Goal: Book appointment/travel/reservation

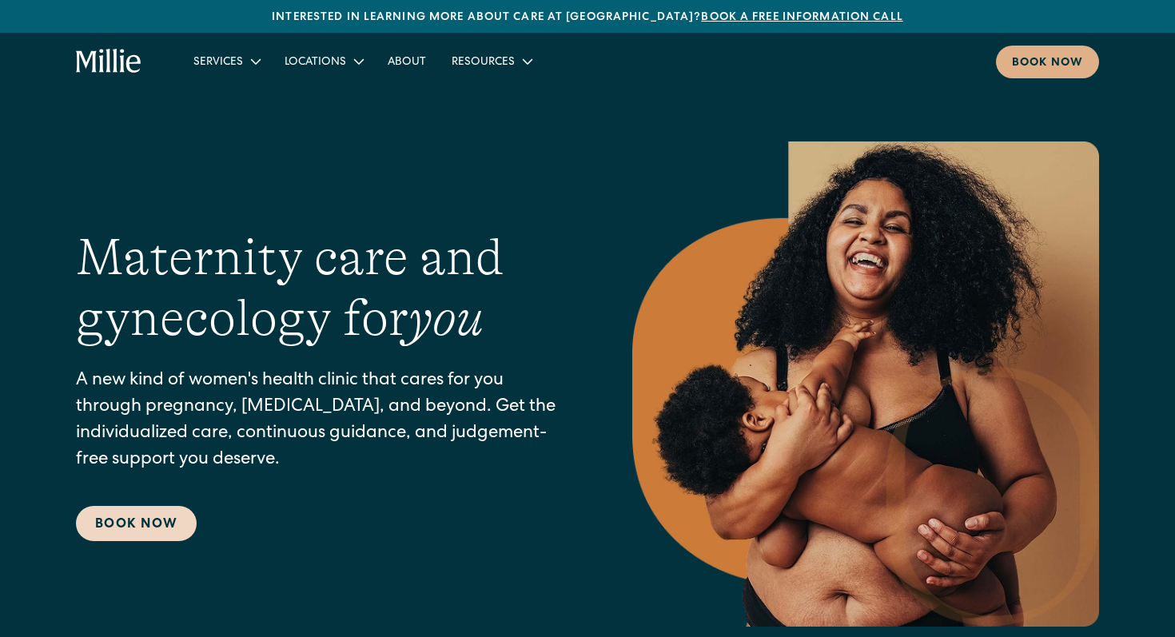
click at [109, 525] on link "Book Now" at bounding box center [136, 523] width 121 height 35
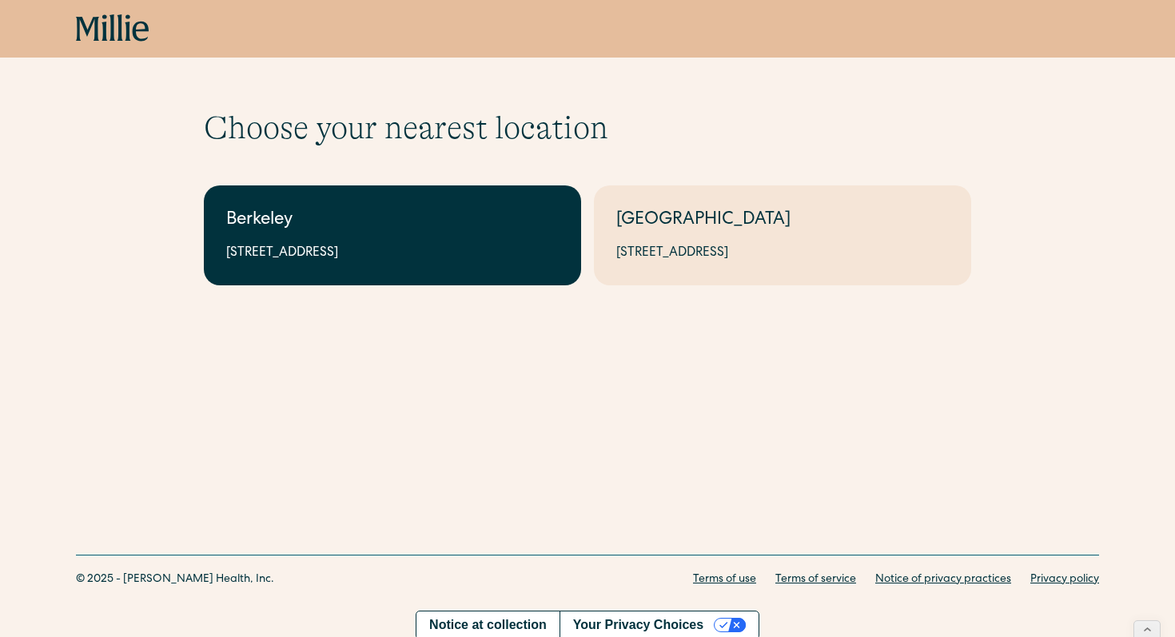
click at [299, 229] on div "Berkeley" at bounding box center [392, 221] width 333 height 26
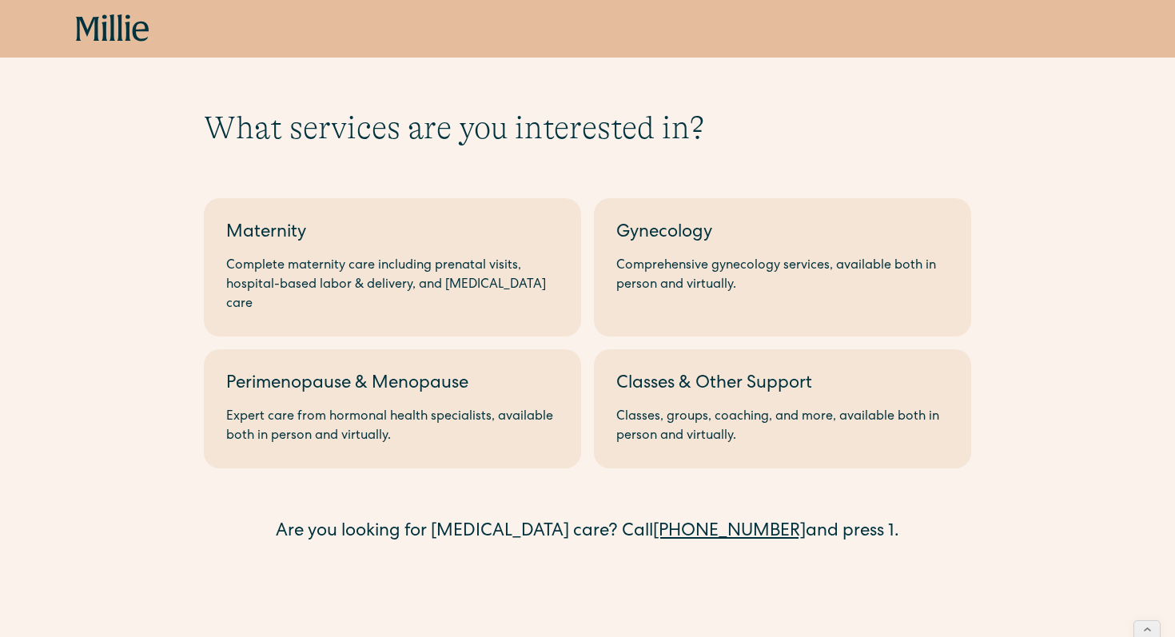
click at [299, 229] on div "Maternity" at bounding box center [392, 234] width 333 height 26
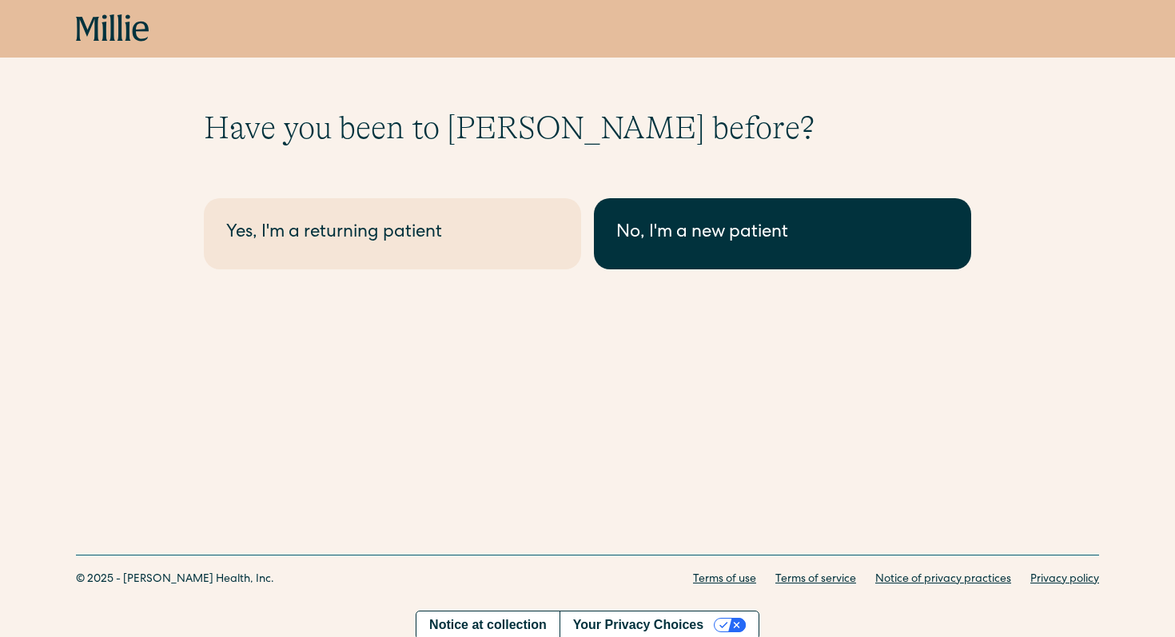
click at [700, 252] on link "No, I'm a new patient" at bounding box center [782, 233] width 377 height 71
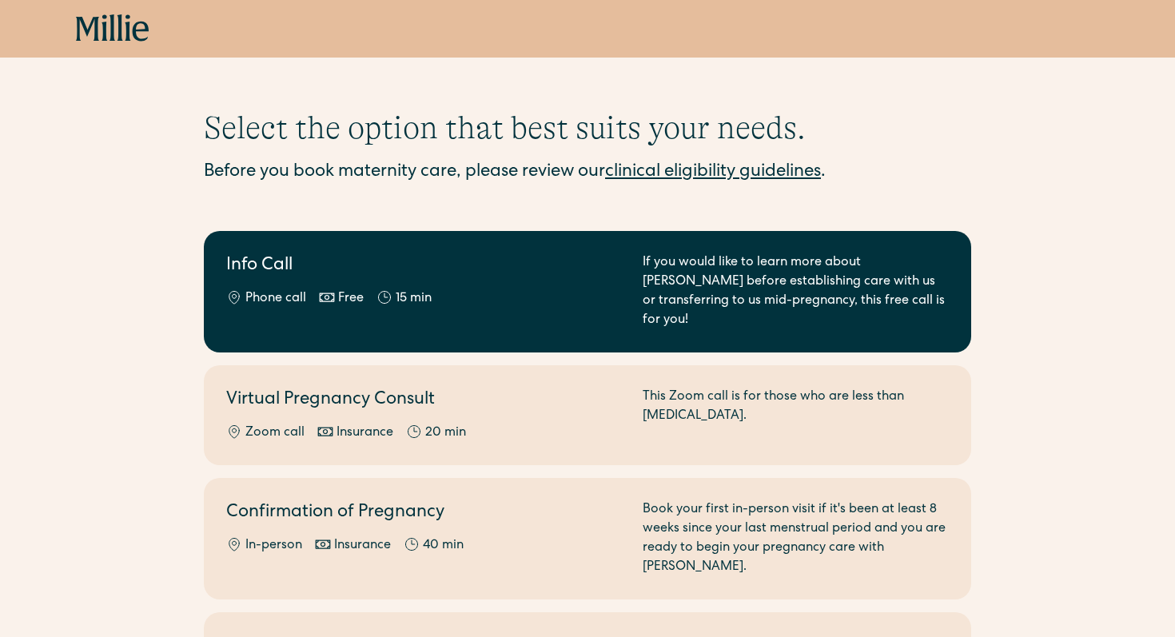
click at [359, 276] on h2 "Info Call" at bounding box center [424, 266] width 397 height 26
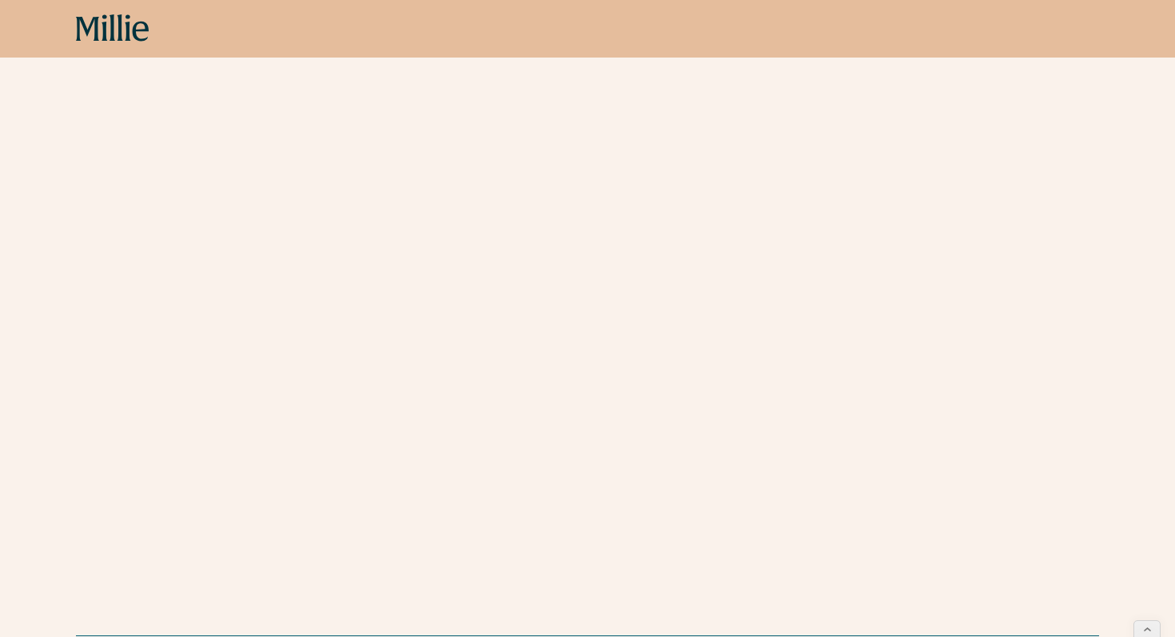
scroll to position [561, 0]
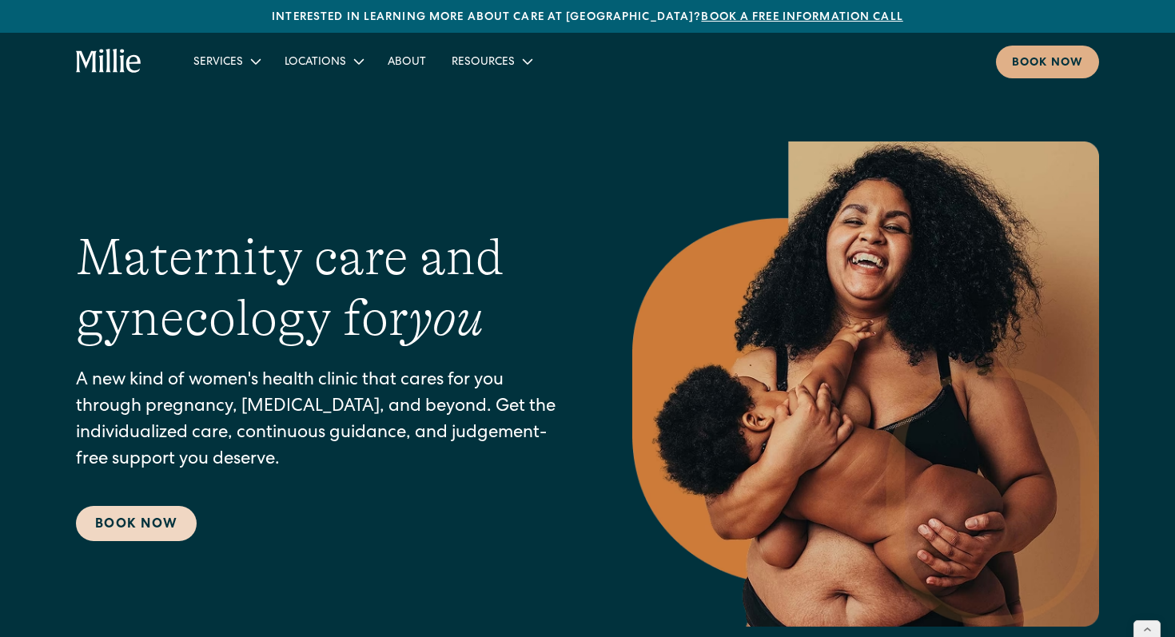
click at [118, 519] on link "Book Now" at bounding box center [136, 523] width 121 height 35
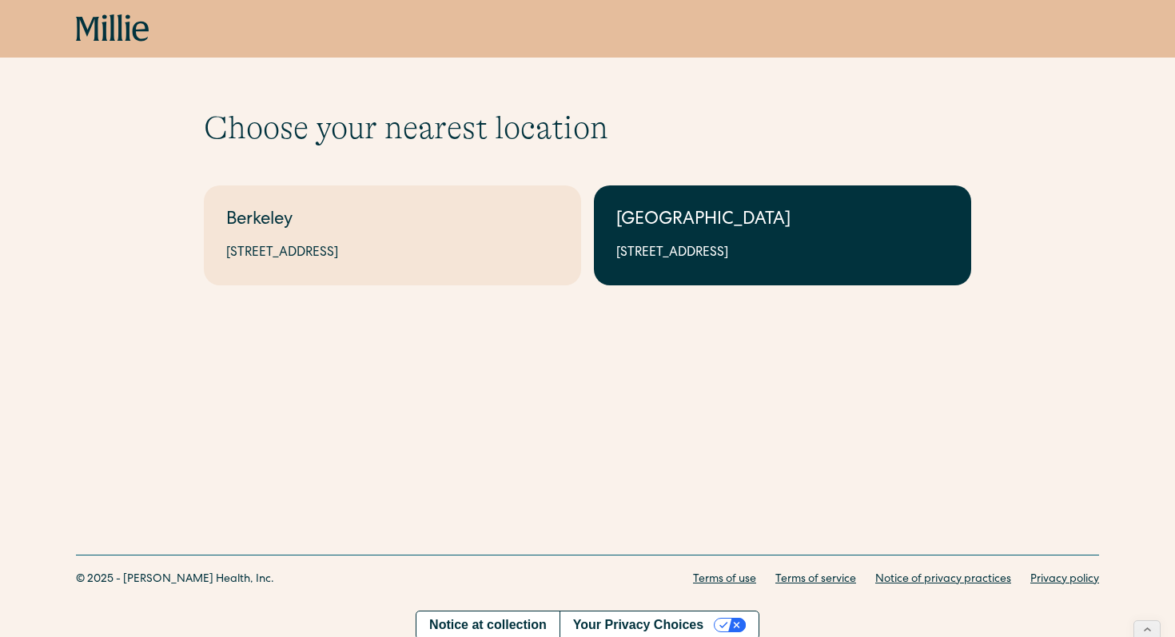
click at [626, 251] on div "[STREET_ADDRESS]" at bounding box center [782, 253] width 333 height 19
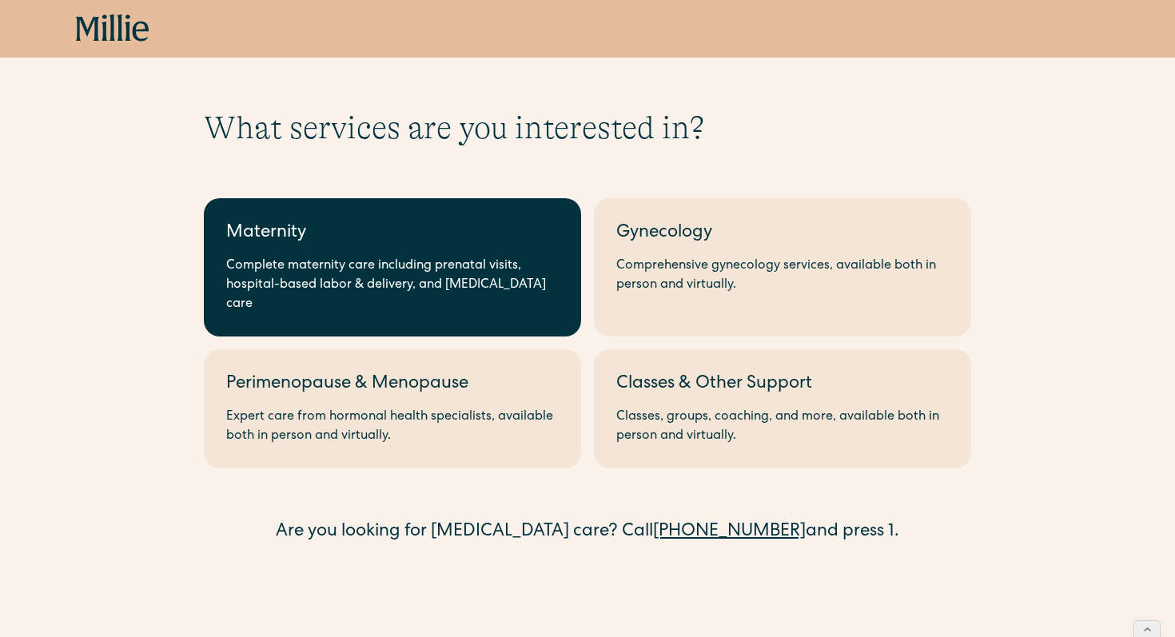
click at [237, 272] on div "Complete maternity care including prenatal visits, hospital-based labor & deliv…" at bounding box center [392, 286] width 333 height 58
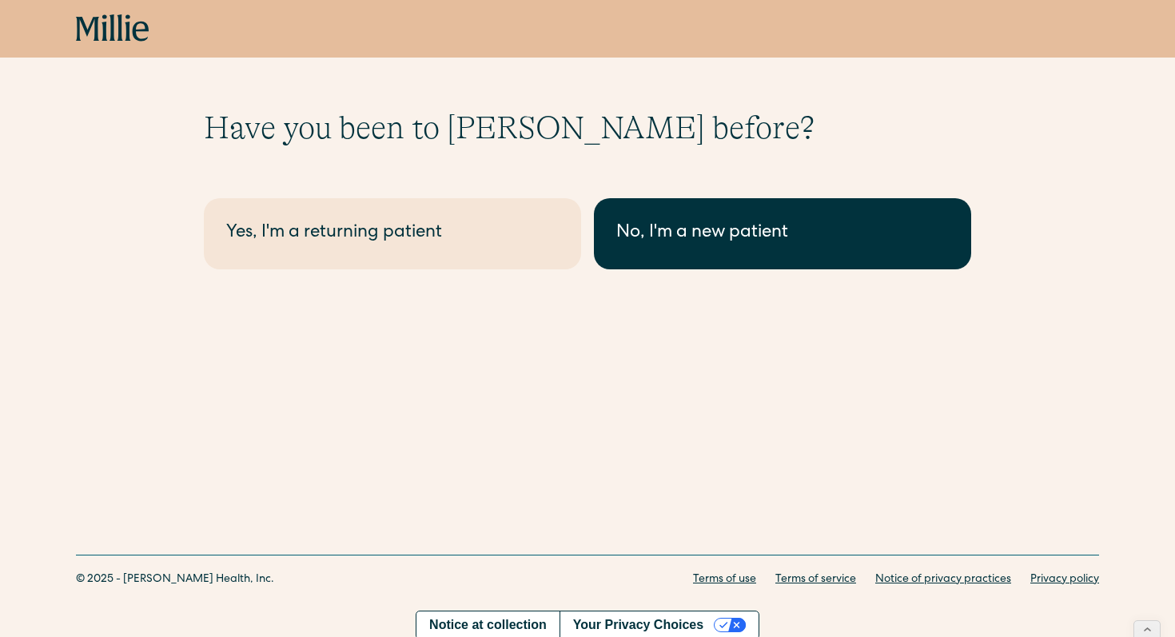
click at [699, 234] on div "No, I'm a new patient" at bounding box center [782, 234] width 333 height 26
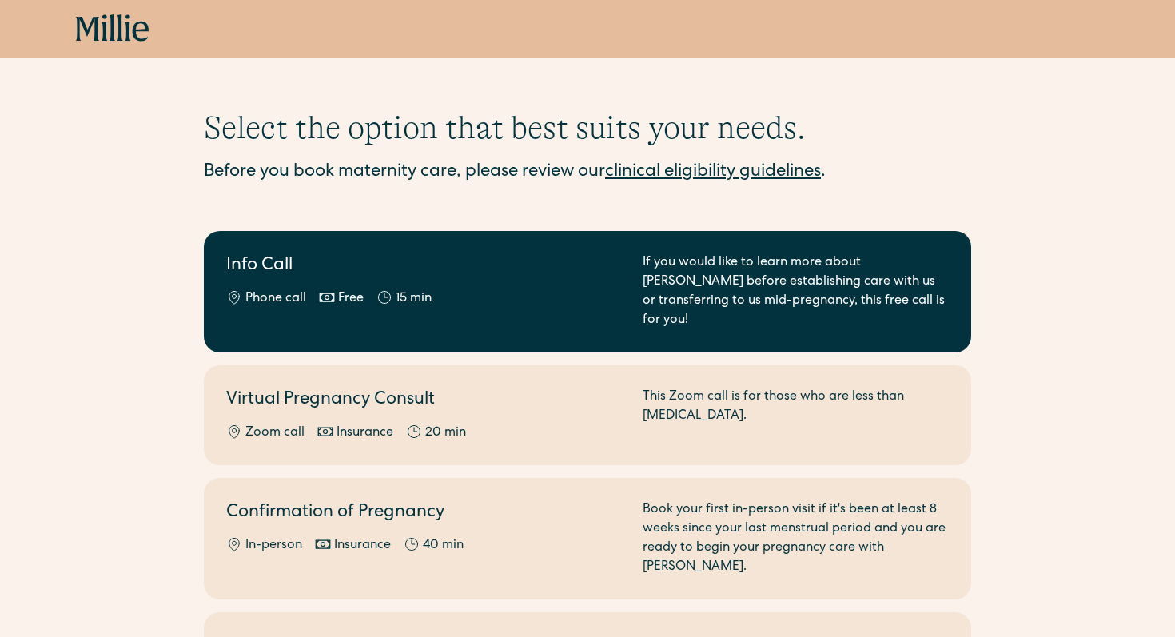
click at [277, 266] on h2 "Info Call" at bounding box center [424, 266] width 397 height 26
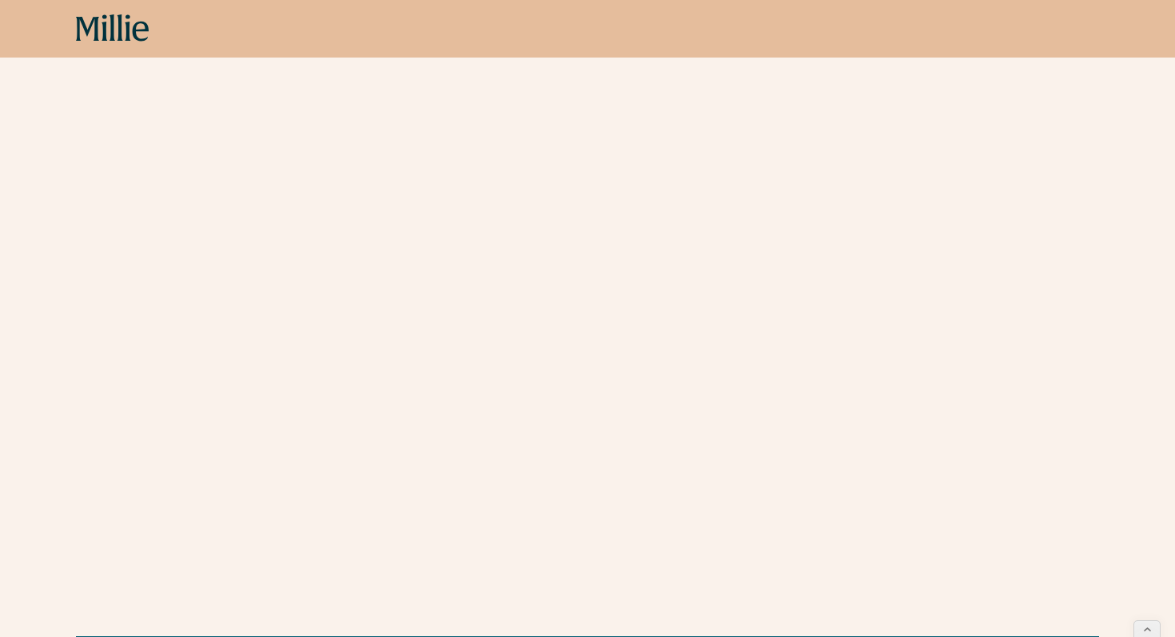
scroll to position [616, 0]
